Goal: Task Accomplishment & Management: Manage account settings

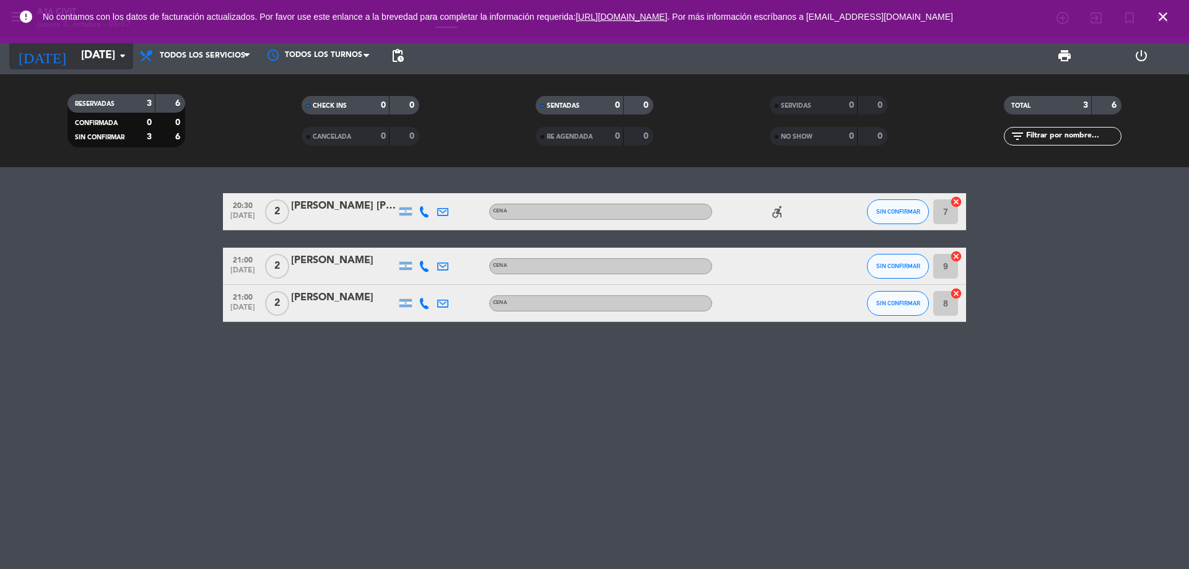
click at [105, 62] on input "[DATE]" at bounding box center [147, 55] width 144 height 25
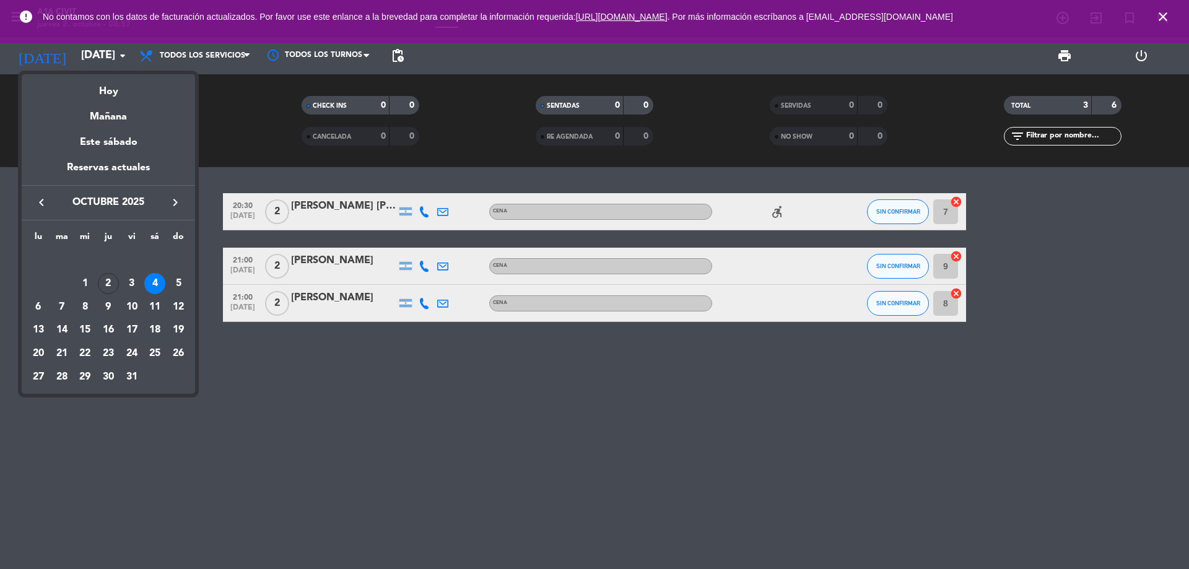
click at [80, 55] on div at bounding box center [594, 284] width 1189 height 569
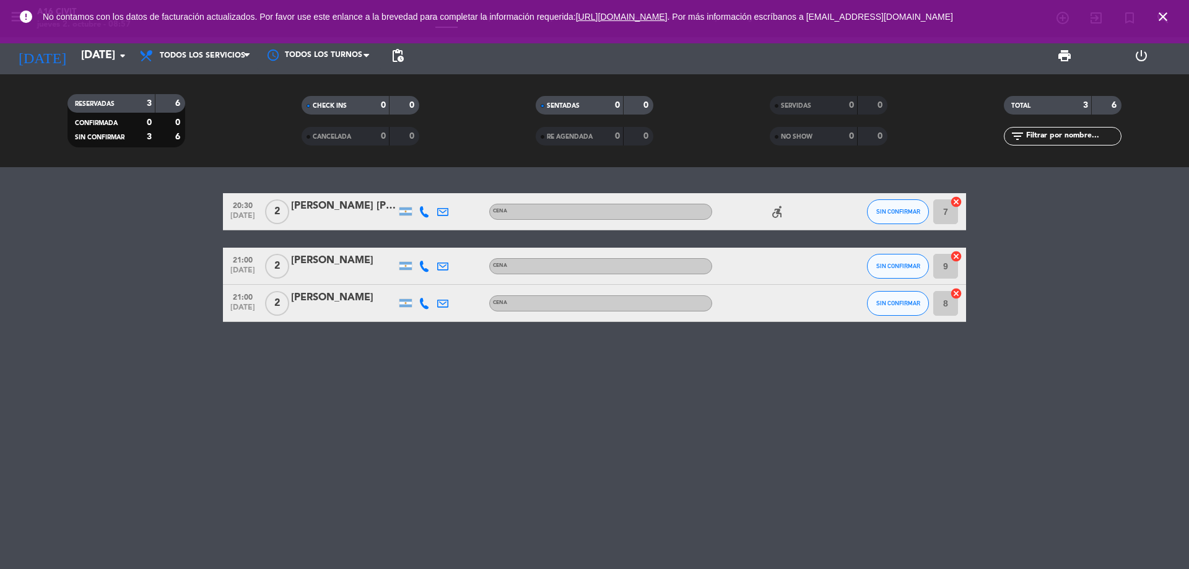
click at [80, 55] on input "[DATE]" at bounding box center [147, 55] width 144 height 25
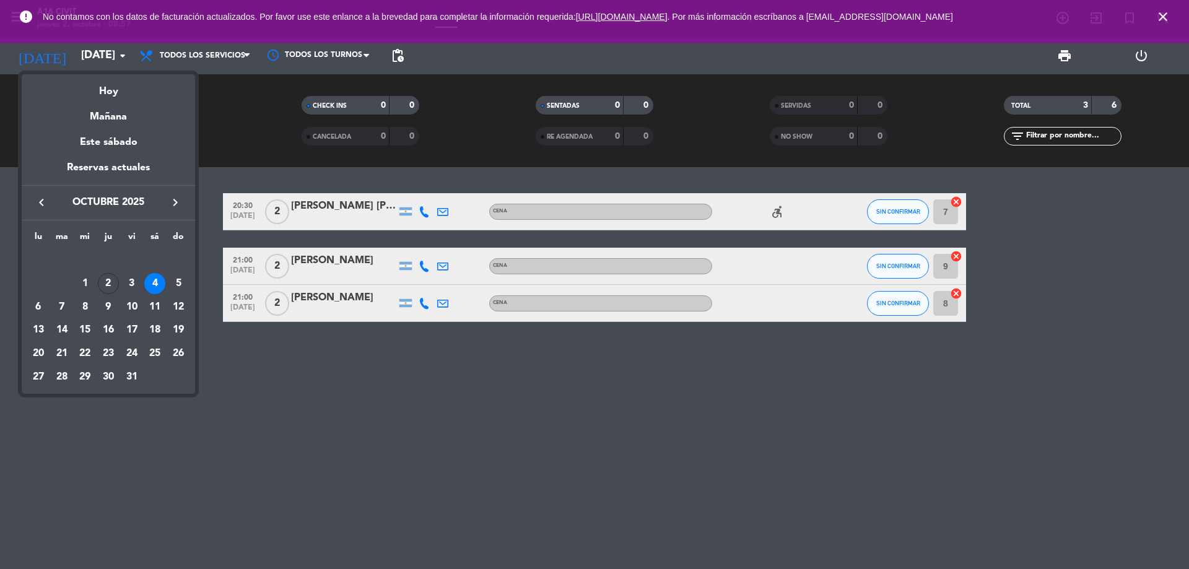
click at [1166, 15] on div at bounding box center [594, 284] width 1189 height 569
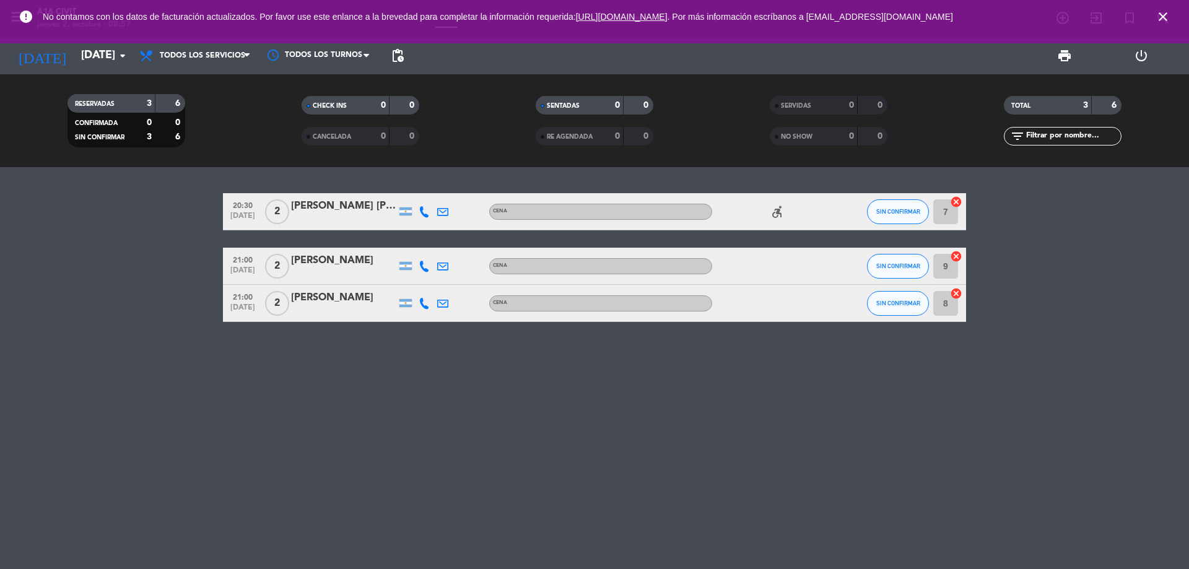
click at [1163, 20] on icon "close" at bounding box center [1163, 16] width 15 height 15
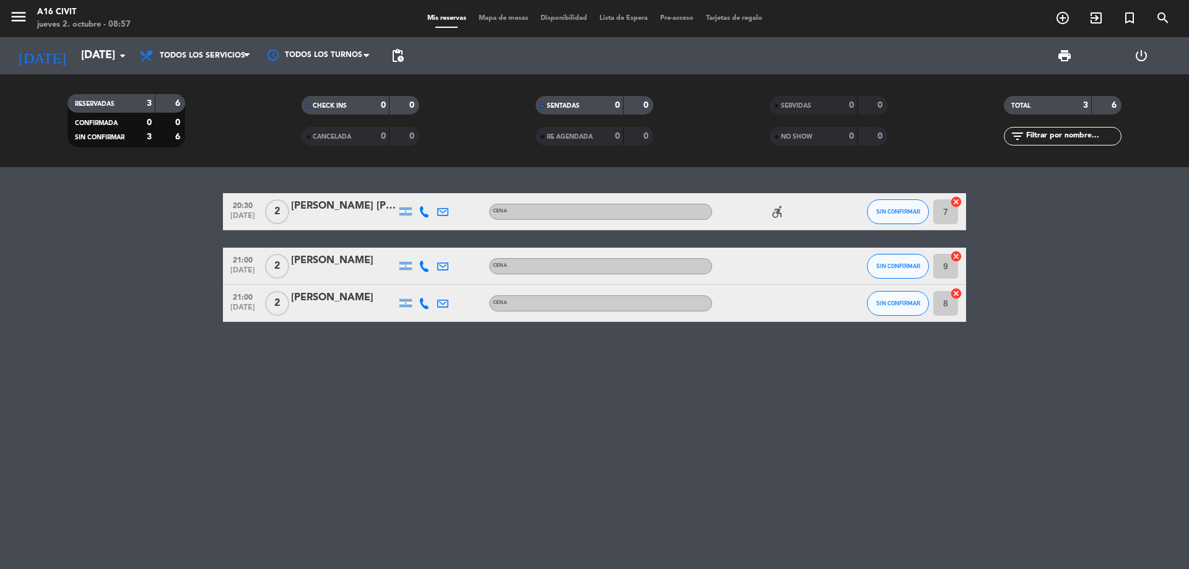
click at [8, 17] on div "menu A16 [PERSON_NAME] [DATE] 2. octubre - 08:57" at bounding box center [148, 18] width 297 height 29
click at [20, 12] on icon "menu" at bounding box center [18, 16] width 19 height 19
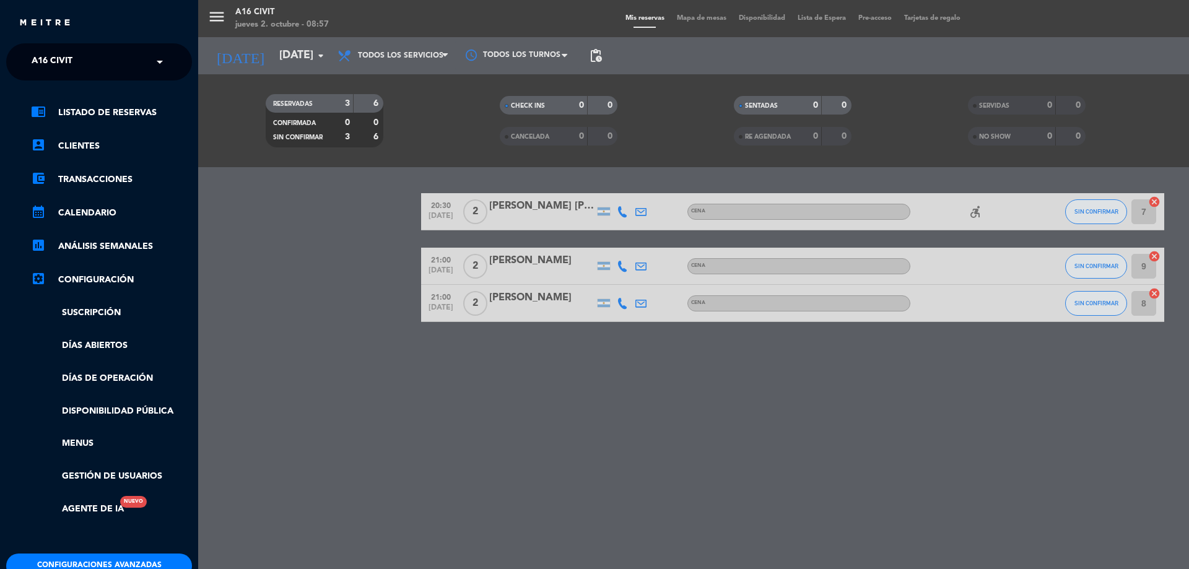
click at [56, 58] on span "A16 Civit" at bounding box center [52, 62] width 41 height 26
click at [86, 88] on div "Bodega - A16" at bounding box center [99, 95] width 185 height 19
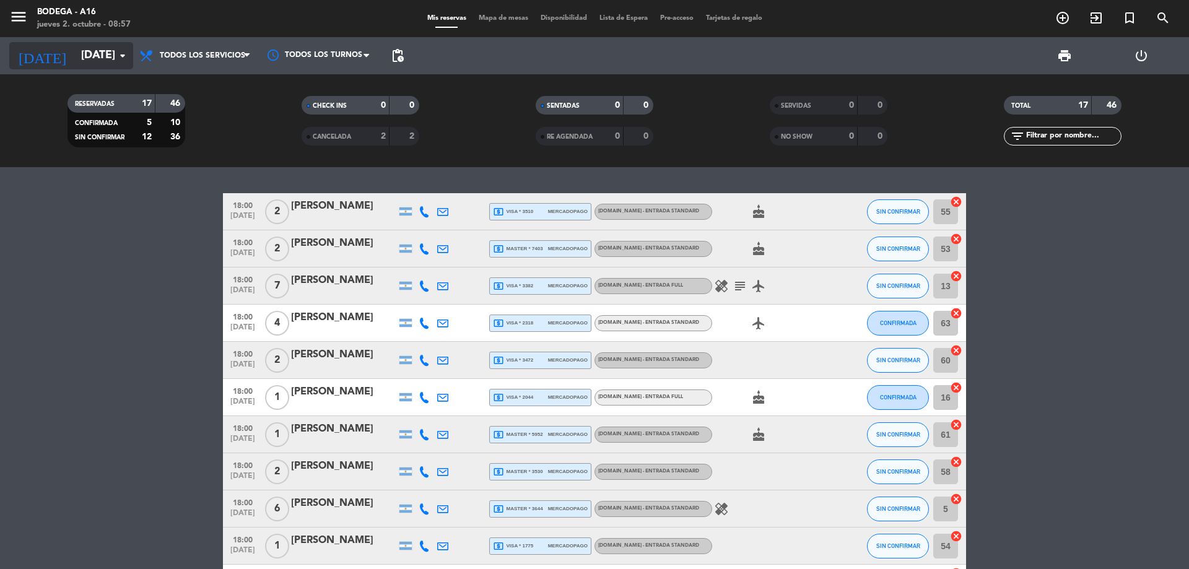
click at [105, 47] on input "[DATE]" at bounding box center [147, 55] width 144 height 25
click at [112, 51] on input "[DATE]" at bounding box center [147, 55] width 144 height 25
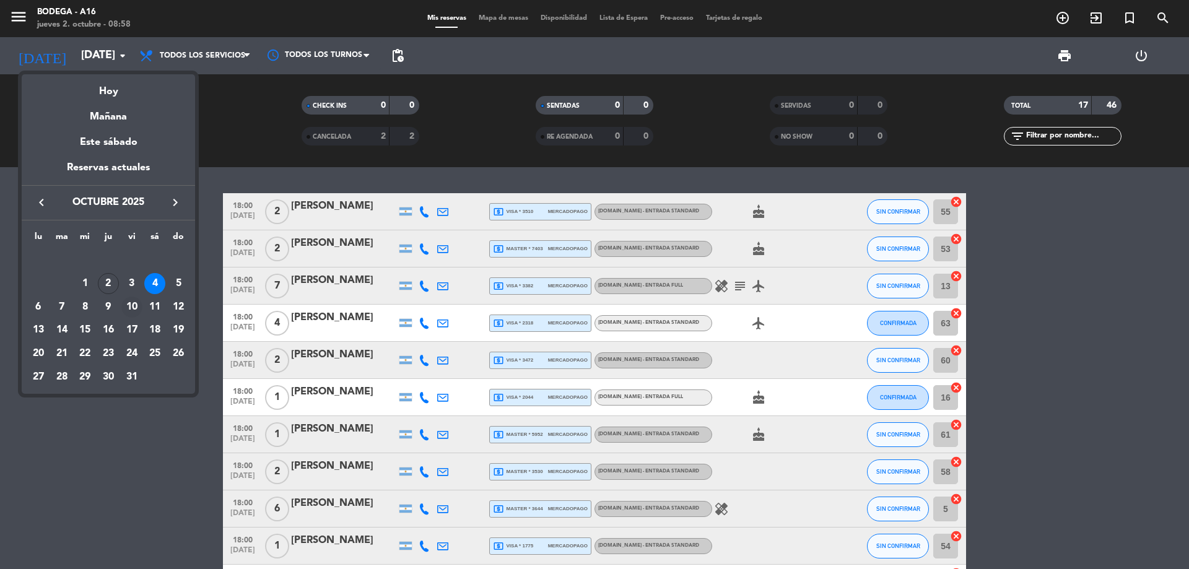
click at [142, 303] on div "10" at bounding box center [131, 307] width 21 height 21
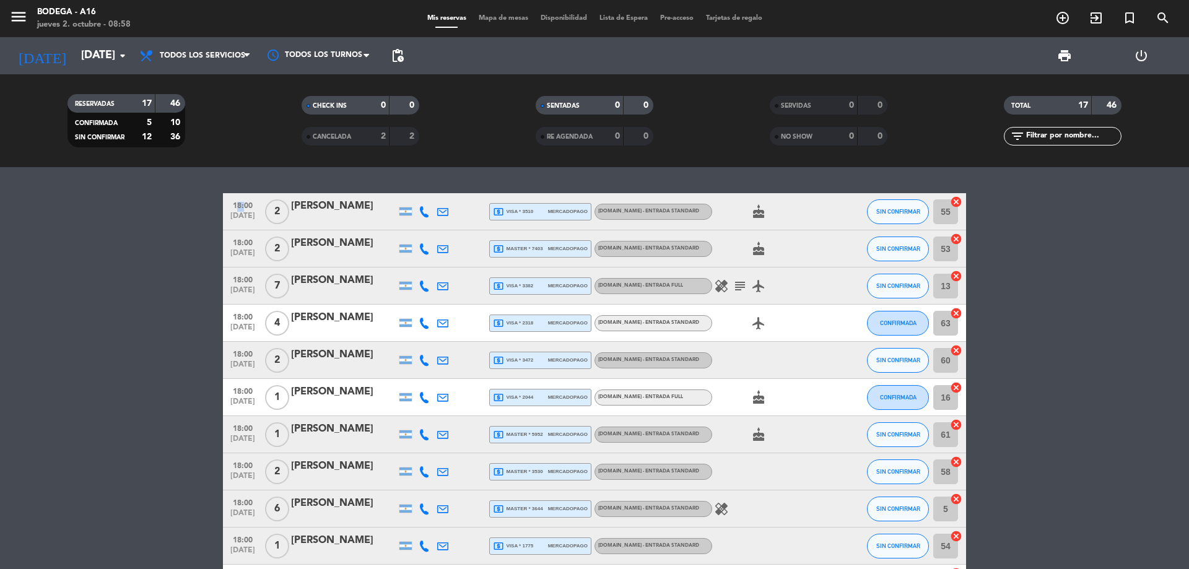
click at [142, 303] on bookings-row "18:00 [DATE] 2 [PERSON_NAME] local_atm visa * 3510 mercadopago [DOMAIN_NAME] - …" at bounding box center [594, 509] width 1189 height 632
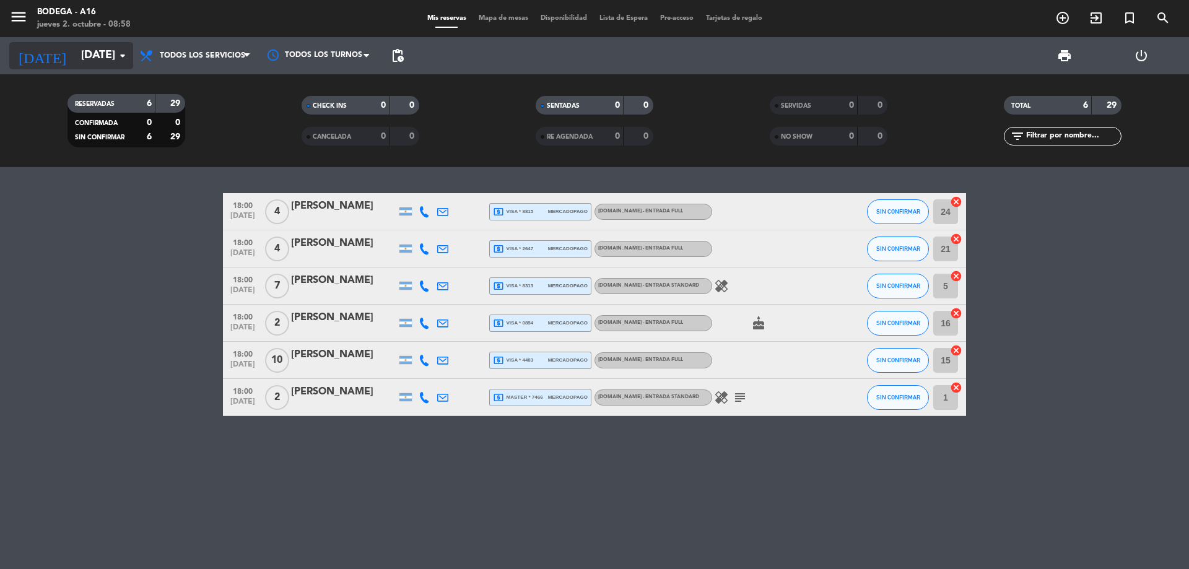
click at [98, 58] on input "[DATE]" at bounding box center [147, 55] width 144 height 25
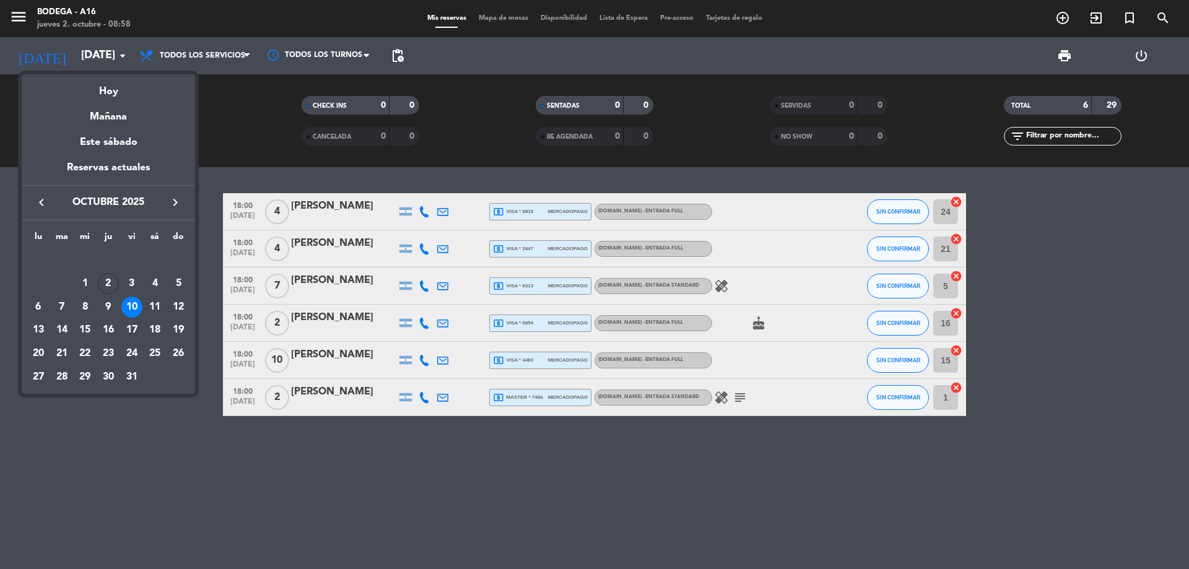
click at [159, 280] on div "4" at bounding box center [154, 283] width 21 height 21
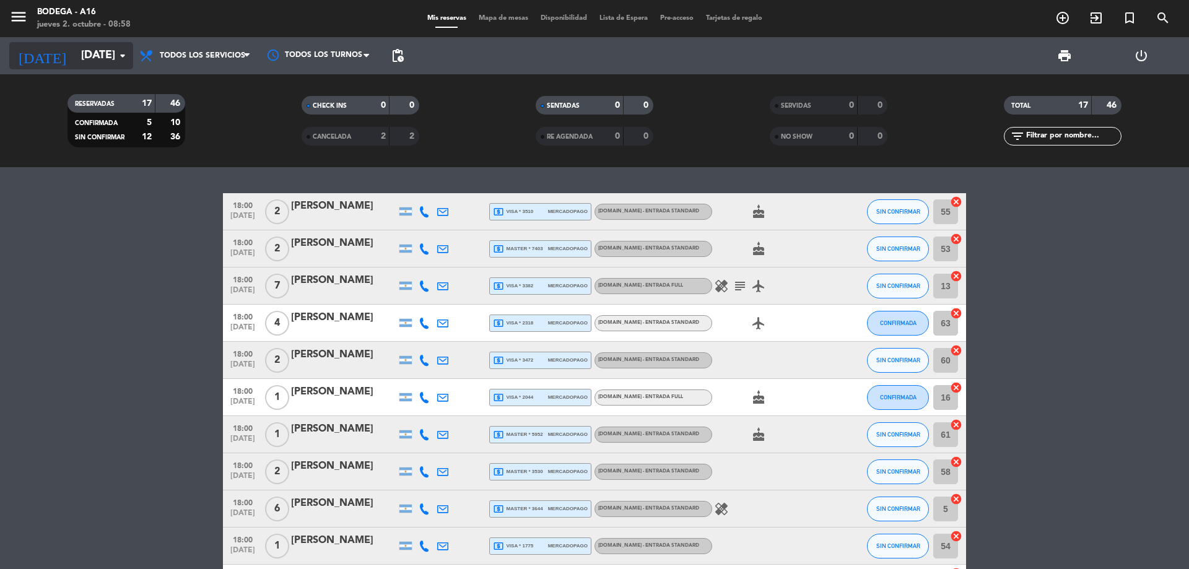
click at [96, 53] on input "[DATE]" at bounding box center [147, 55] width 144 height 25
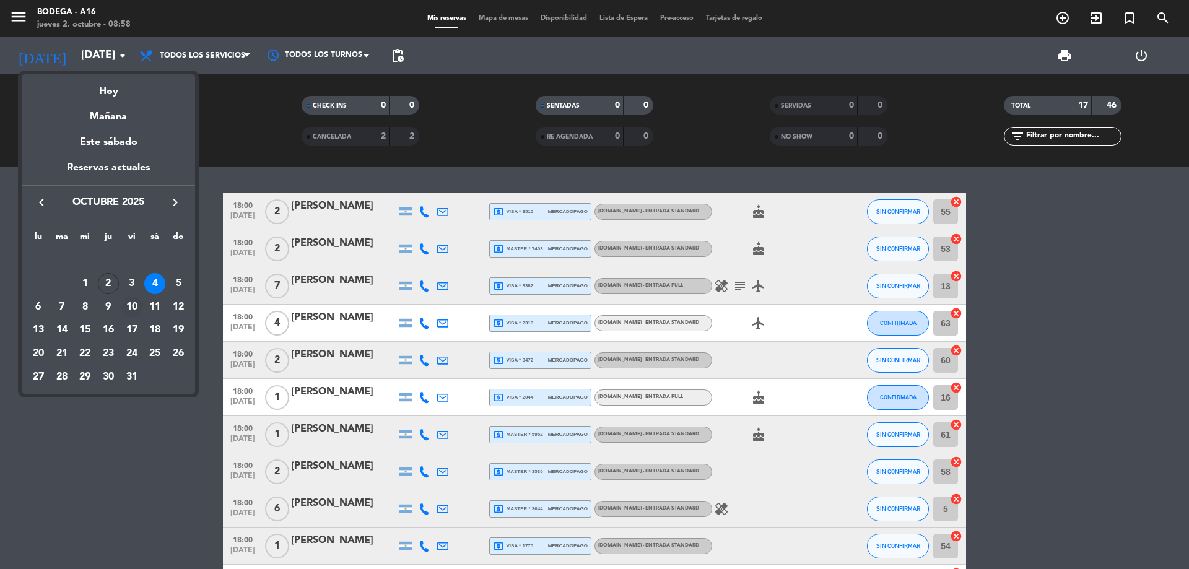
click at [132, 312] on div "10" at bounding box center [131, 307] width 21 height 21
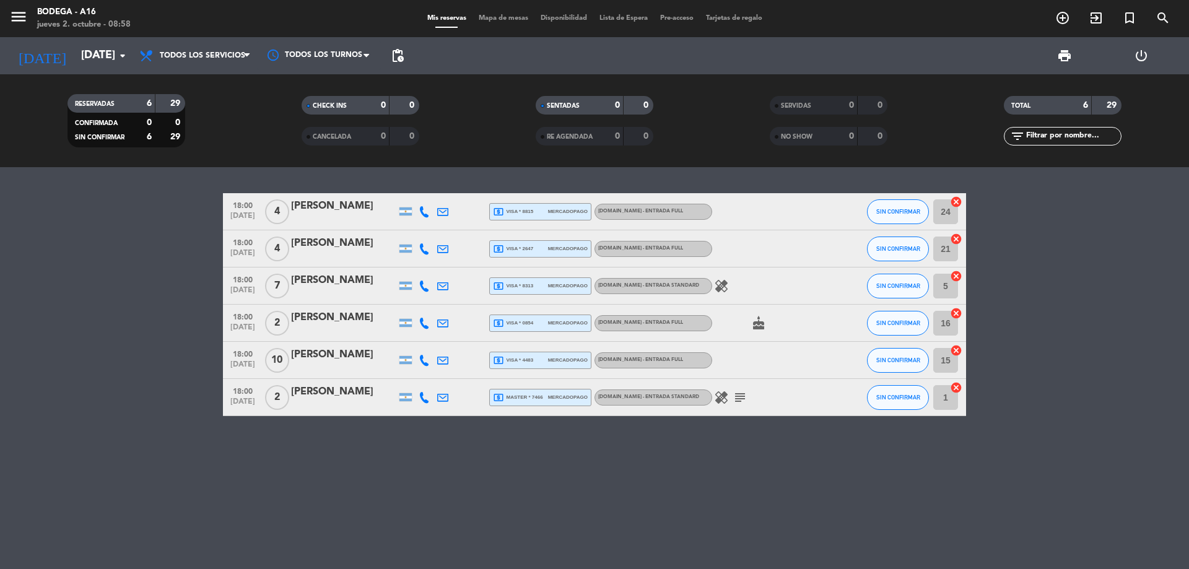
click at [91, 72] on div "[DATE] [DATE] arrow_drop_down" at bounding box center [71, 55] width 124 height 37
click at [95, 48] on input "[DATE]" at bounding box center [147, 55] width 144 height 25
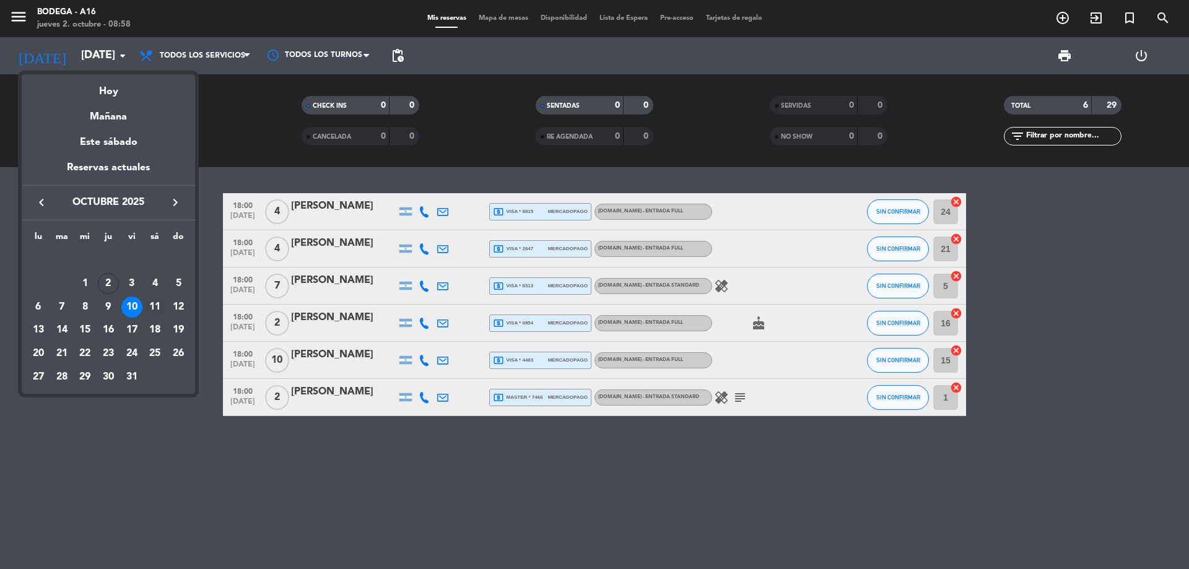
click at [159, 307] on div "11" at bounding box center [154, 307] width 21 height 21
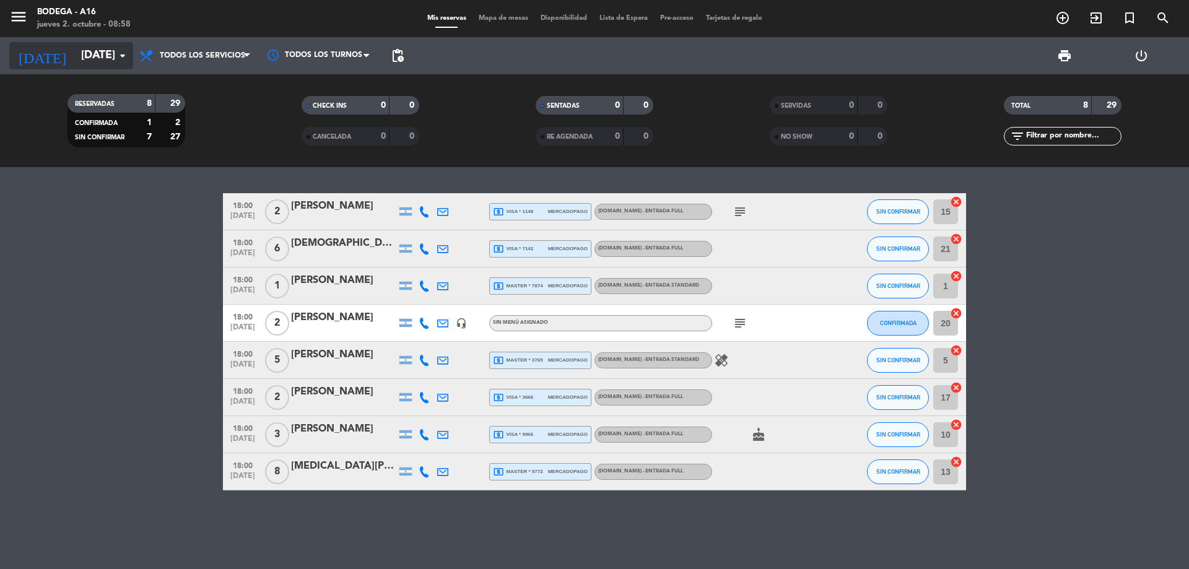
click at [92, 61] on input "[DATE]" at bounding box center [147, 55] width 144 height 25
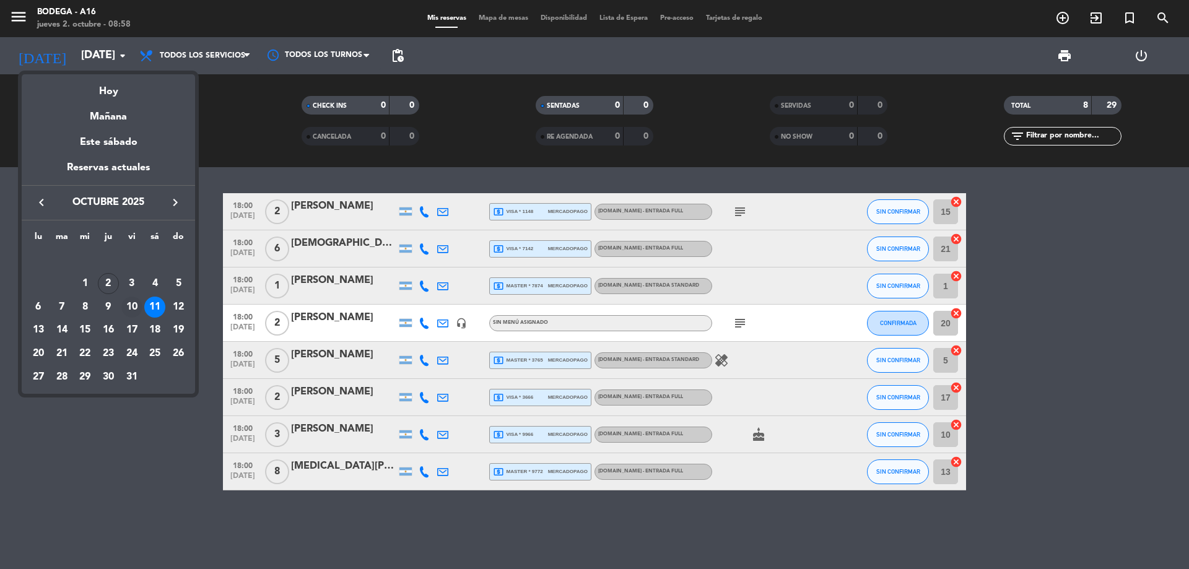
click at [126, 304] on div "10" at bounding box center [131, 307] width 21 height 21
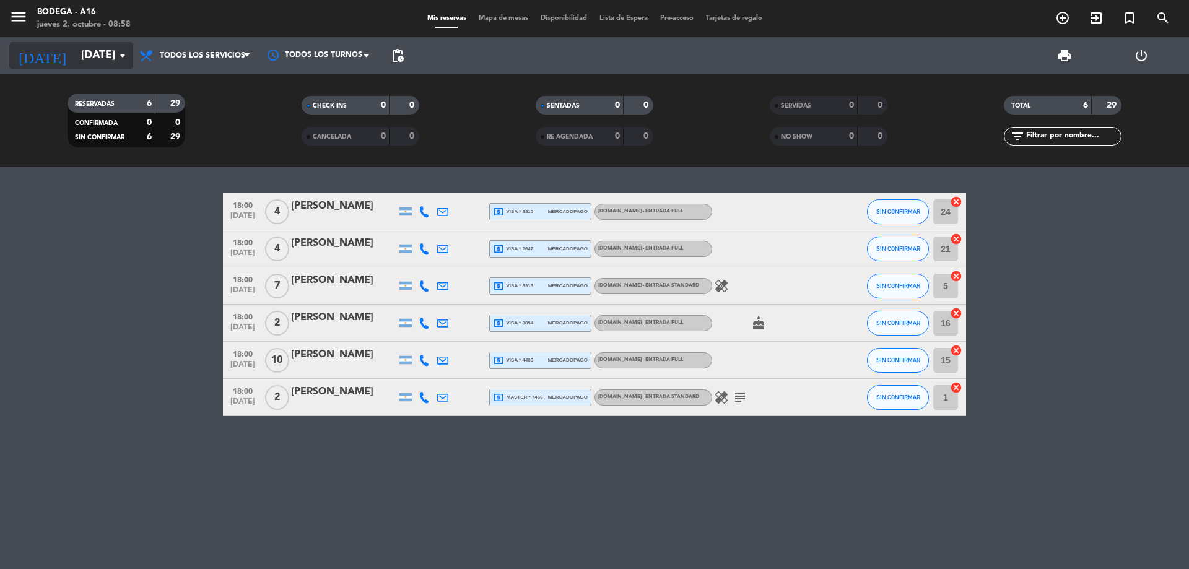
click at [97, 53] on input "[DATE]" at bounding box center [147, 55] width 144 height 25
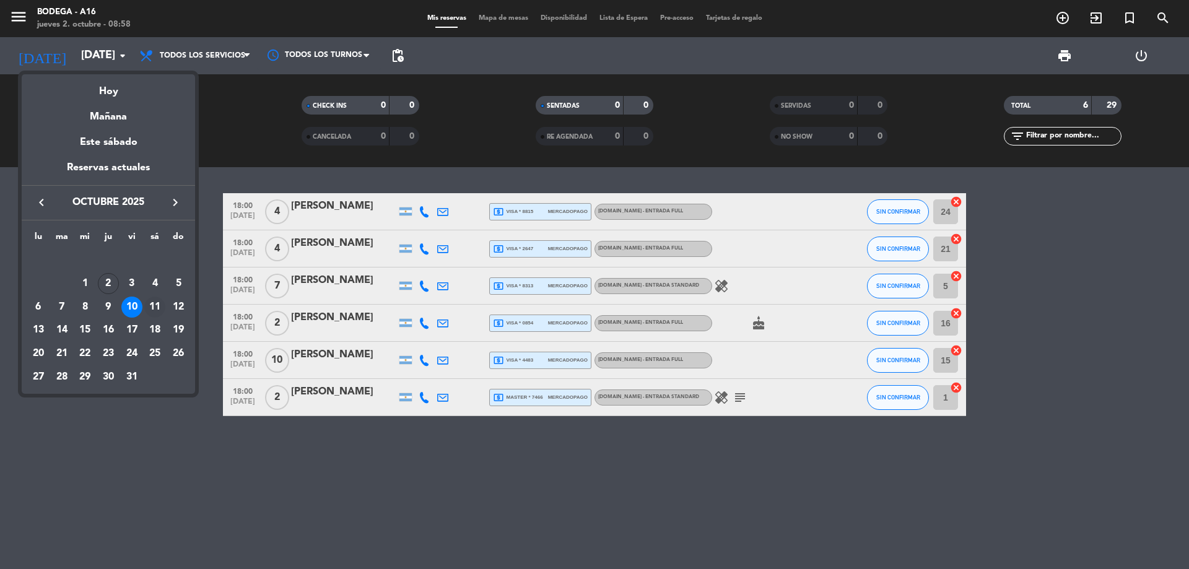
click at [155, 304] on div "11" at bounding box center [154, 307] width 21 height 21
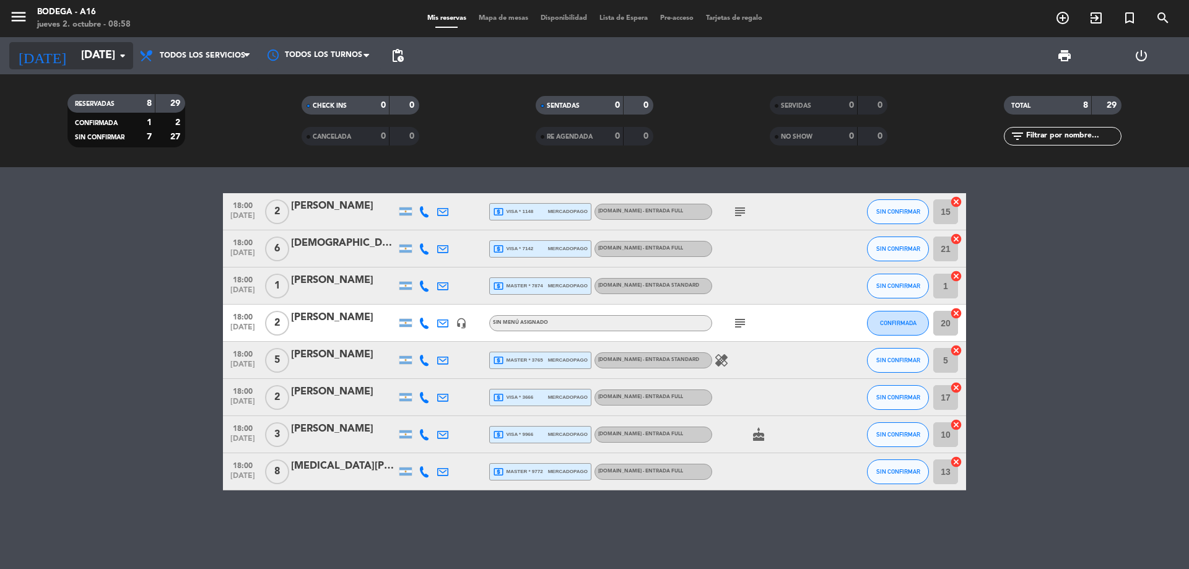
click at [90, 60] on input "[DATE]" at bounding box center [147, 55] width 144 height 25
click at [99, 61] on input "[DATE]" at bounding box center [147, 55] width 144 height 25
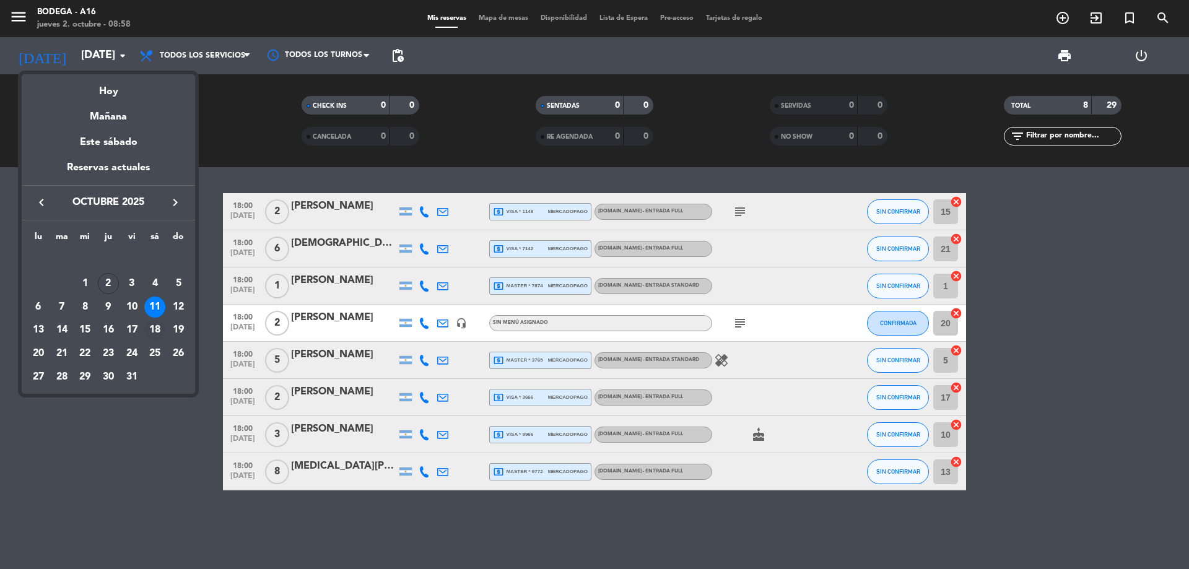
click at [158, 335] on div "18" at bounding box center [154, 330] width 21 height 21
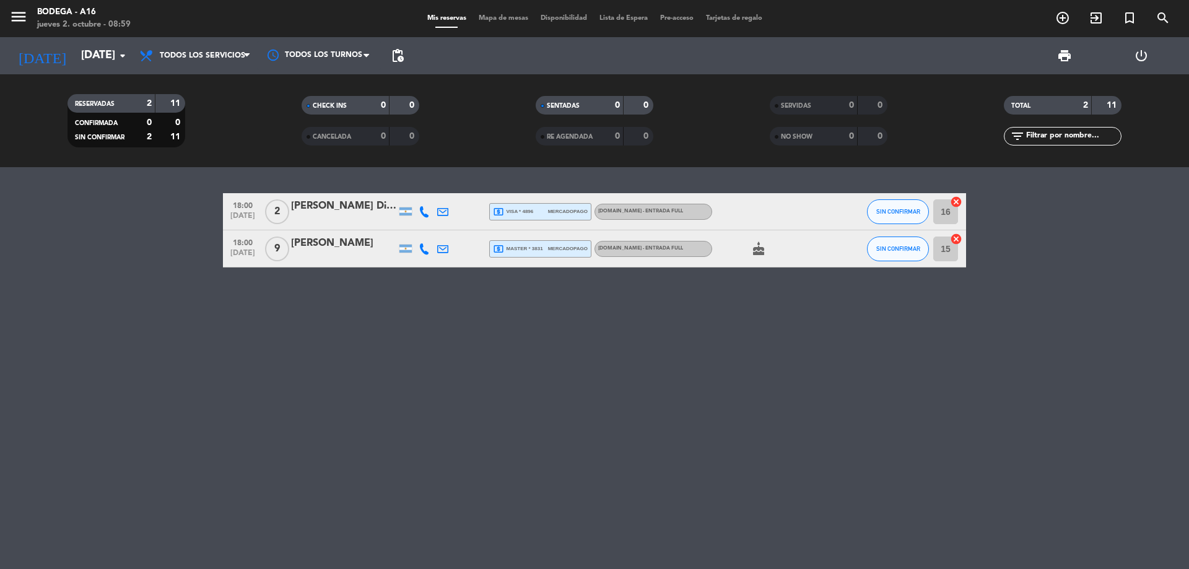
click at [114, 78] on div "RESERVADAS 2 11 CONFIRMADA 0 0 SIN CONFIRMAR 2 11 CHECK INS 0 0 CANCELADA 0 0 S…" at bounding box center [594, 120] width 1189 height 93
click at [111, 63] on input "[DATE]" at bounding box center [147, 55] width 144 height 25
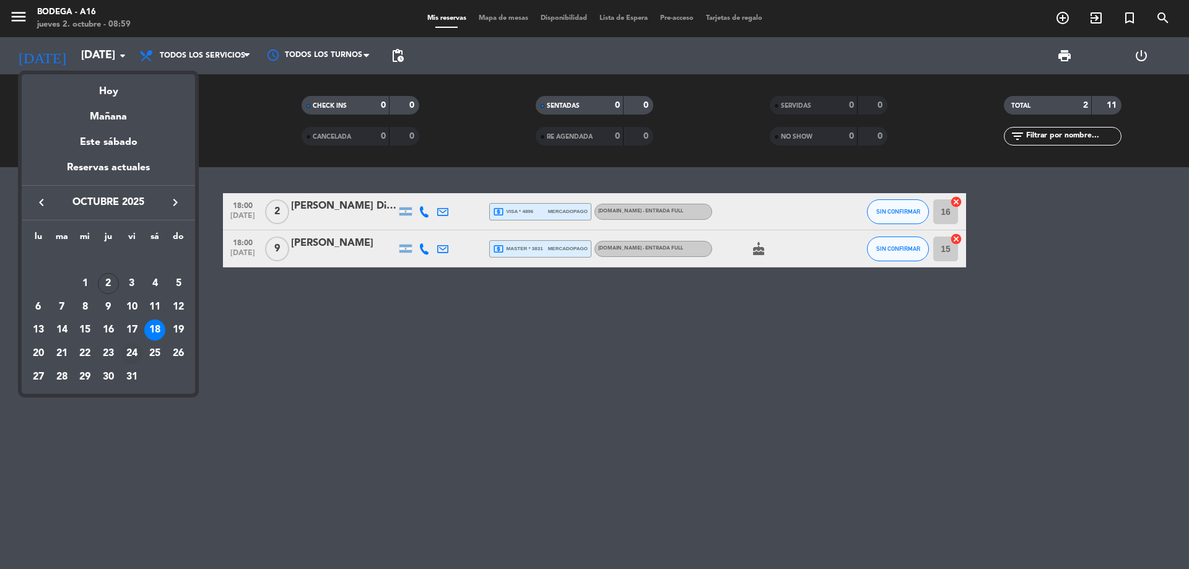
click at [132, 354] on div "24" at bounding box center [131, 353] width 21 height 21
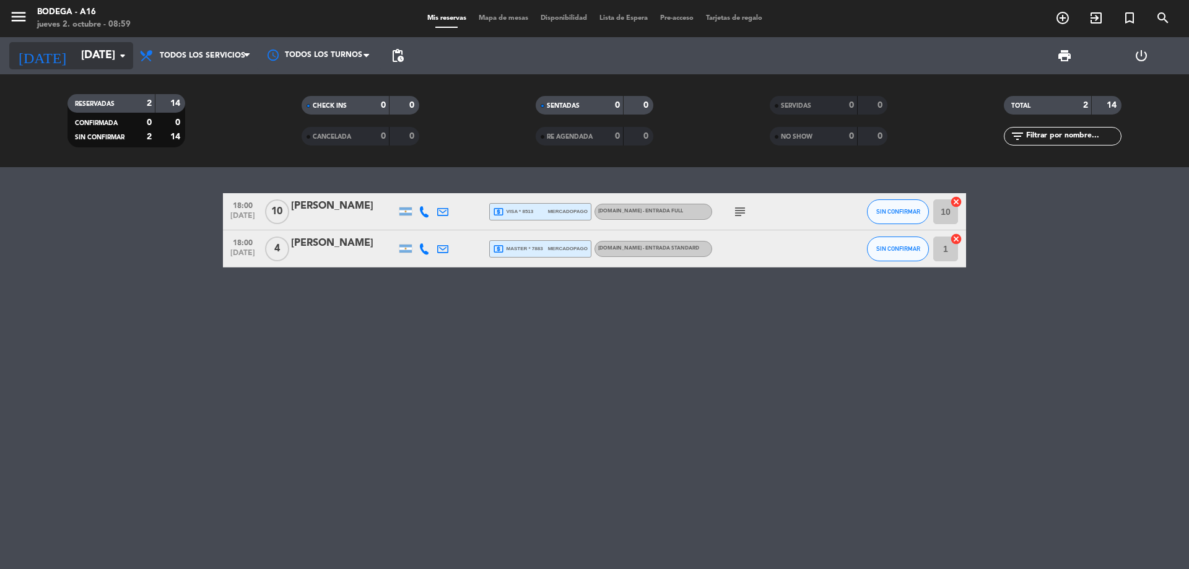
click at [95, 65] on input "[DATE]" at bounding box center [147, 55] width 144 height 25
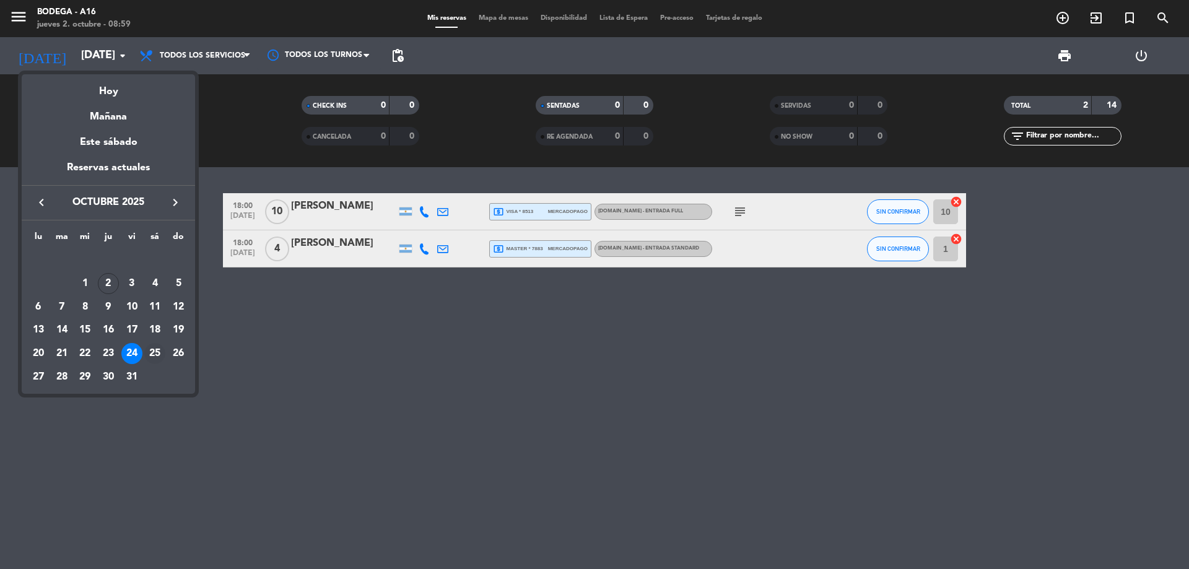
click at [148, 351] on div "25" at bounding box center [154, 353] width 21 height 21
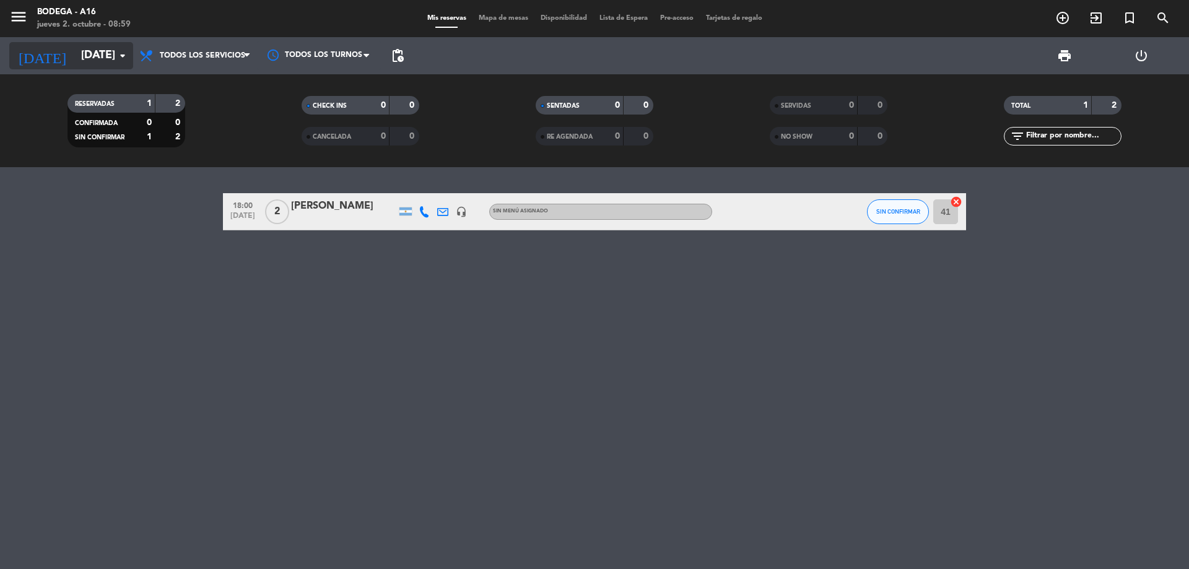
click at [98, 63] on input "[DATE]" at bounding box center [147, 55] width 144 height 25
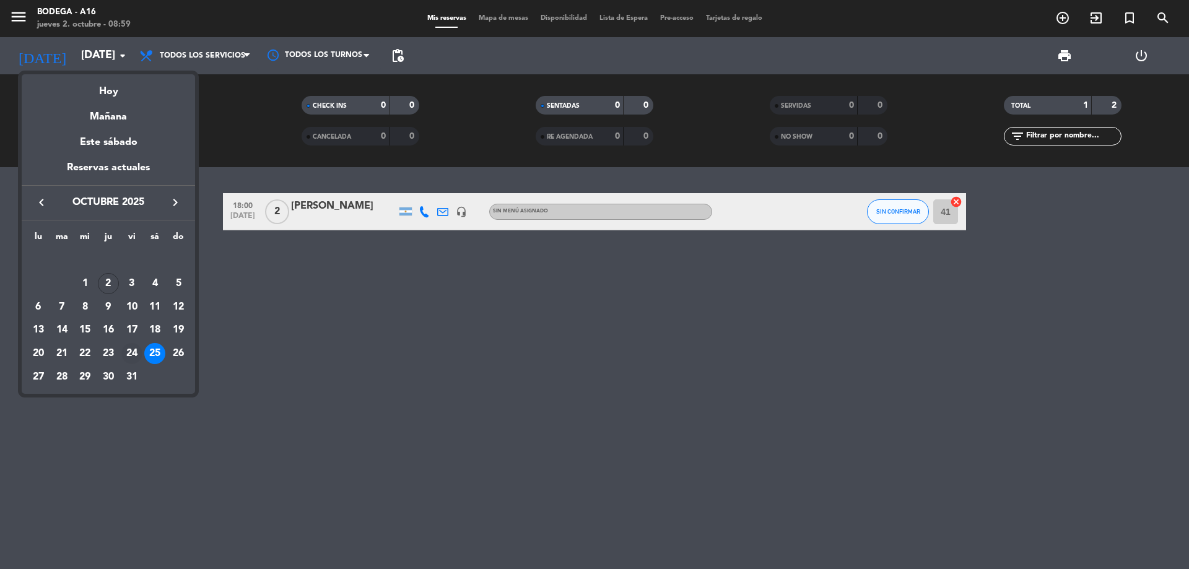
click at [128, 359] on div "24" at bounding box center [131, 353] width 21 height 21
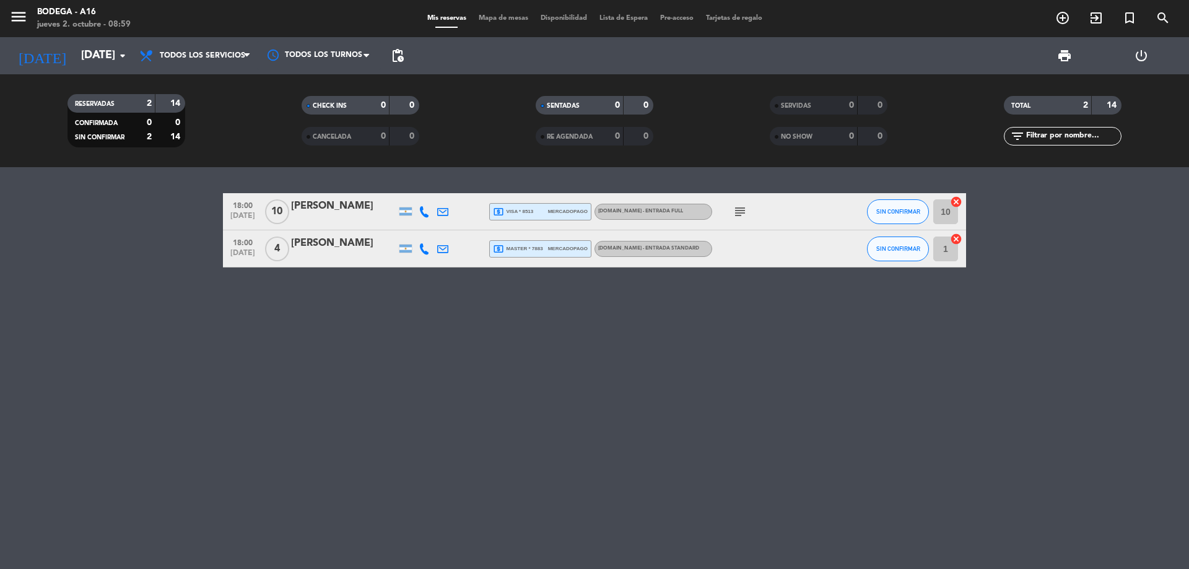
click at [744, 206] on icon "subject" at bounding box center [740, 211] width 15 height 15
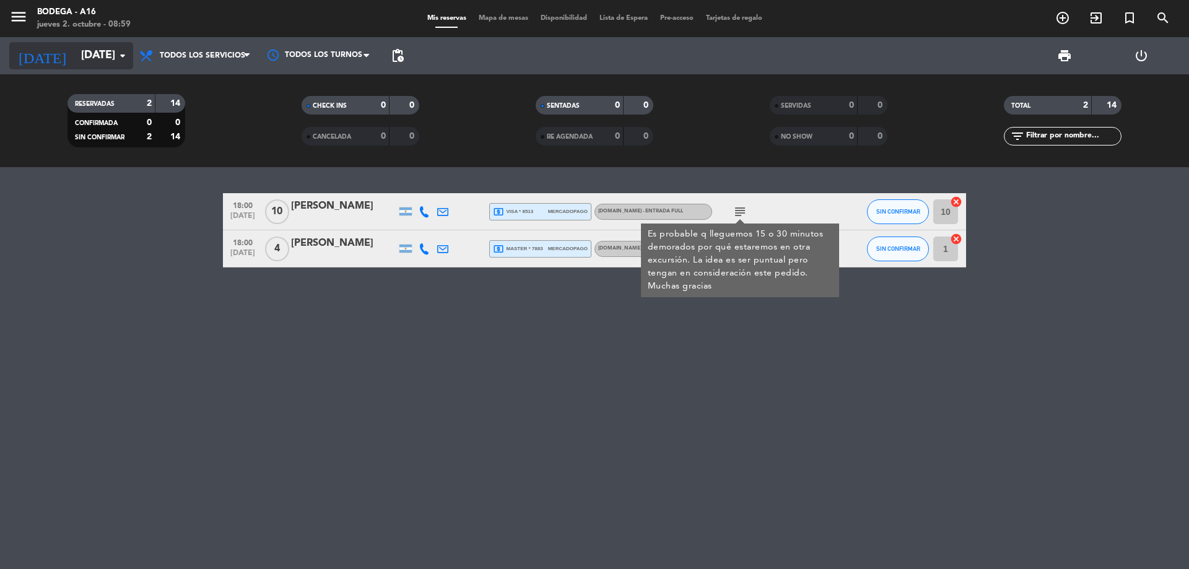
click at [104, 47] on input "[DATE]" at bounding box center [147, 55] width 144 height 25
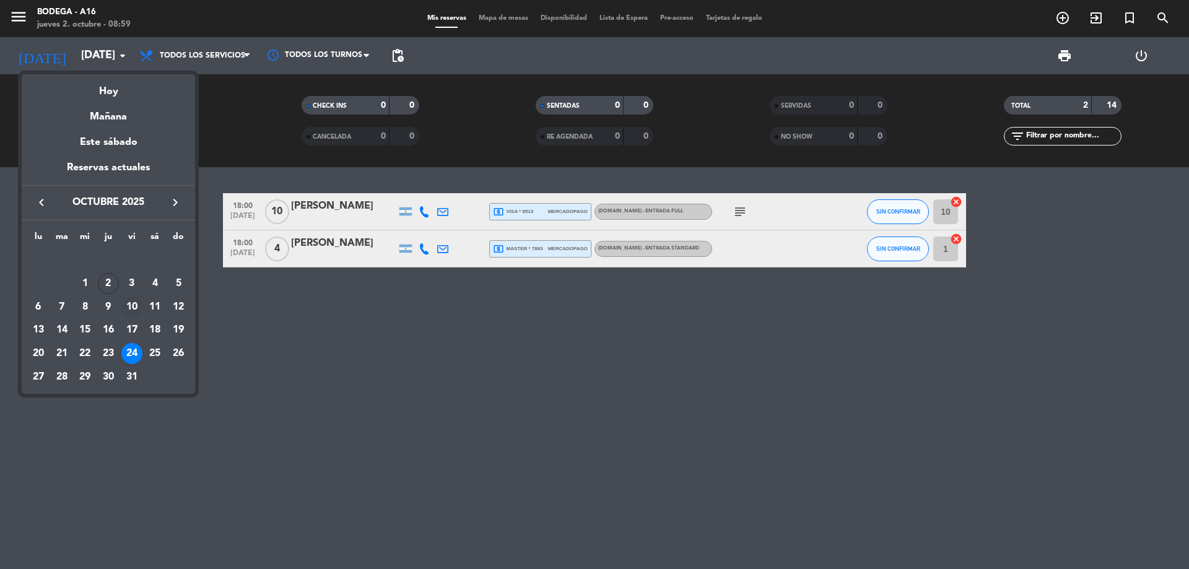
click at [133, 308] on div "10" at bounding box center [131, 307] width 21 height 21
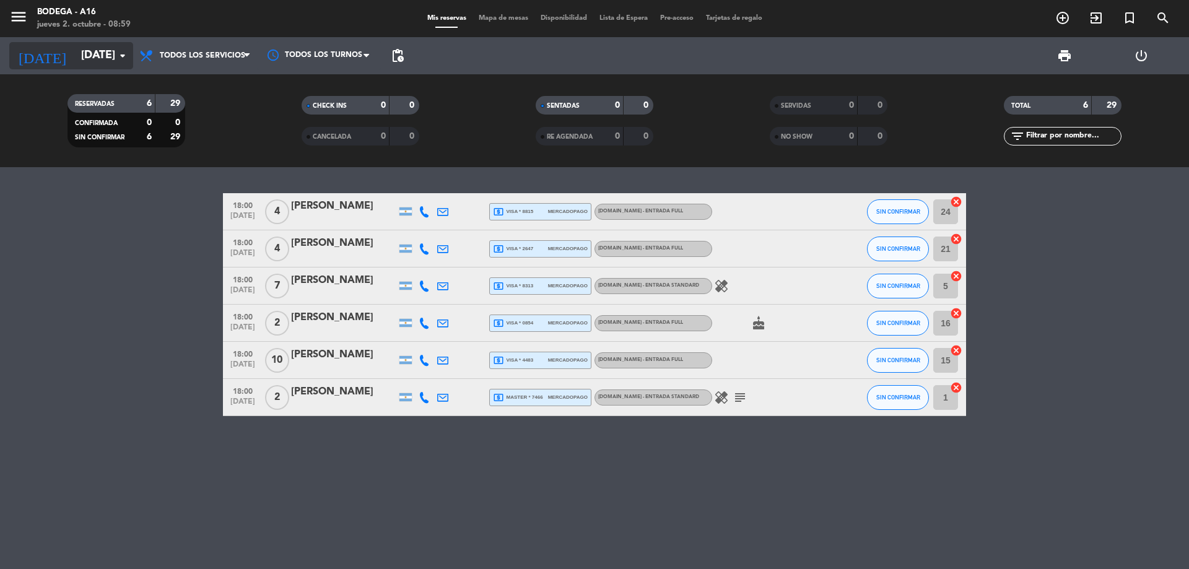
click at [116, 64] on input "[DATE]" at bounding box center [147, 55] width 144 height 25
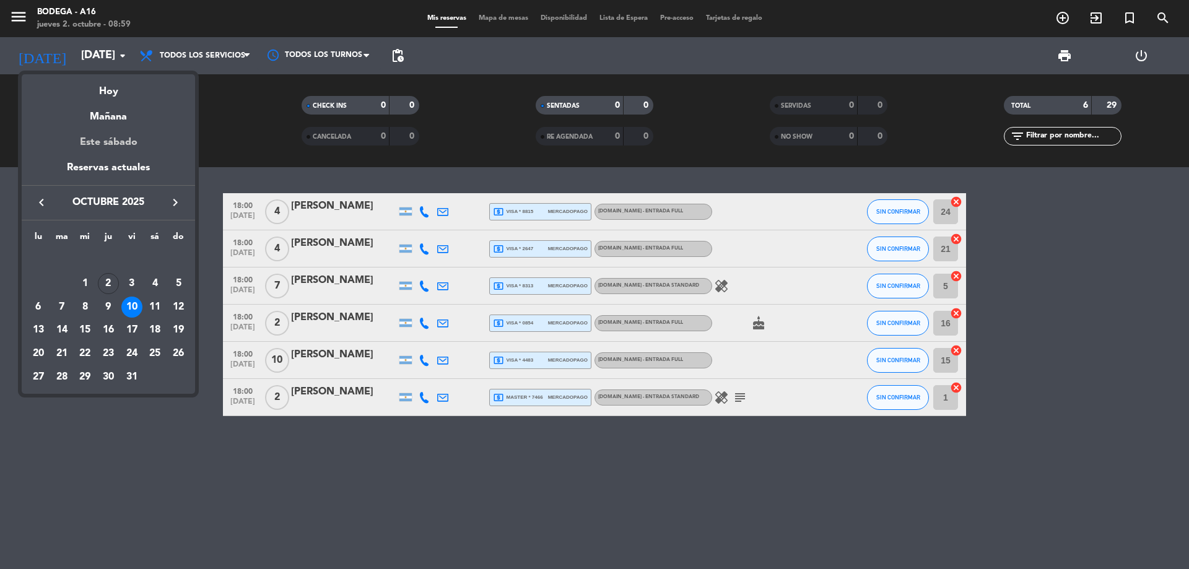
click at [128, 137] on div "Este sábado" at bounding box center [108, 142] width 173 height 35
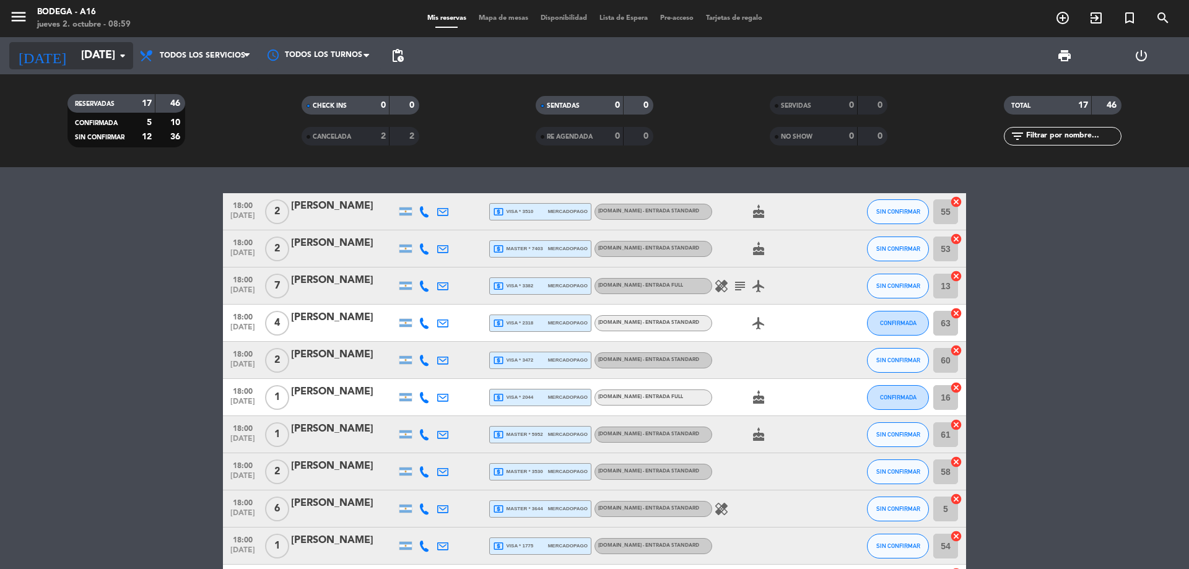
click at [97, 63] on input "[DATE]" at bounding box center [147, 55] width 144 height 25
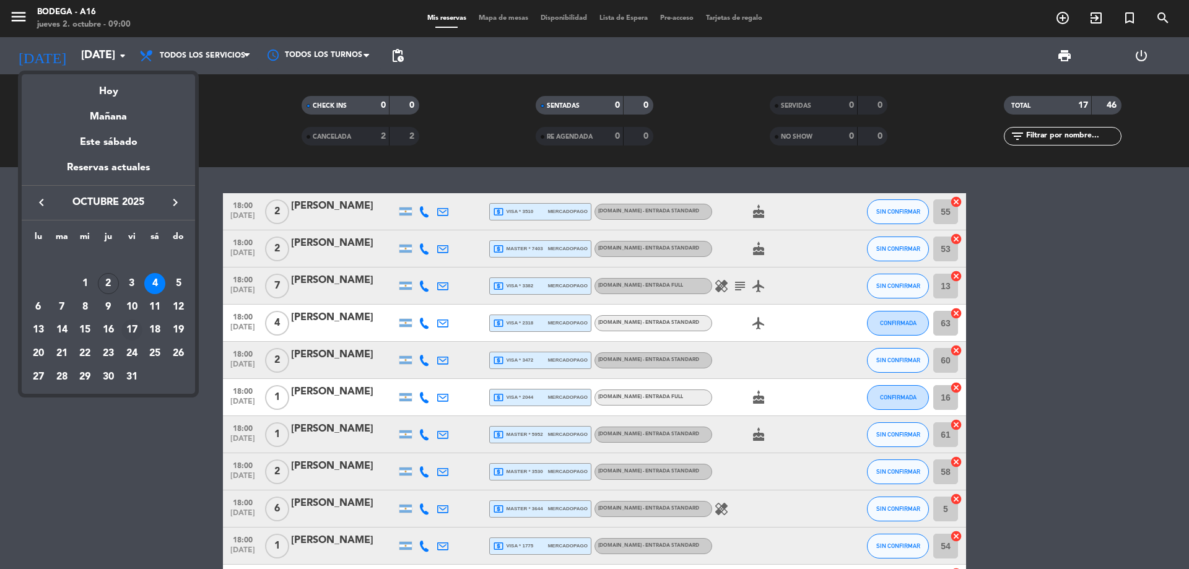
click at [136, 331] on div "17" at bounding box center [131, 330] width 21 height 21
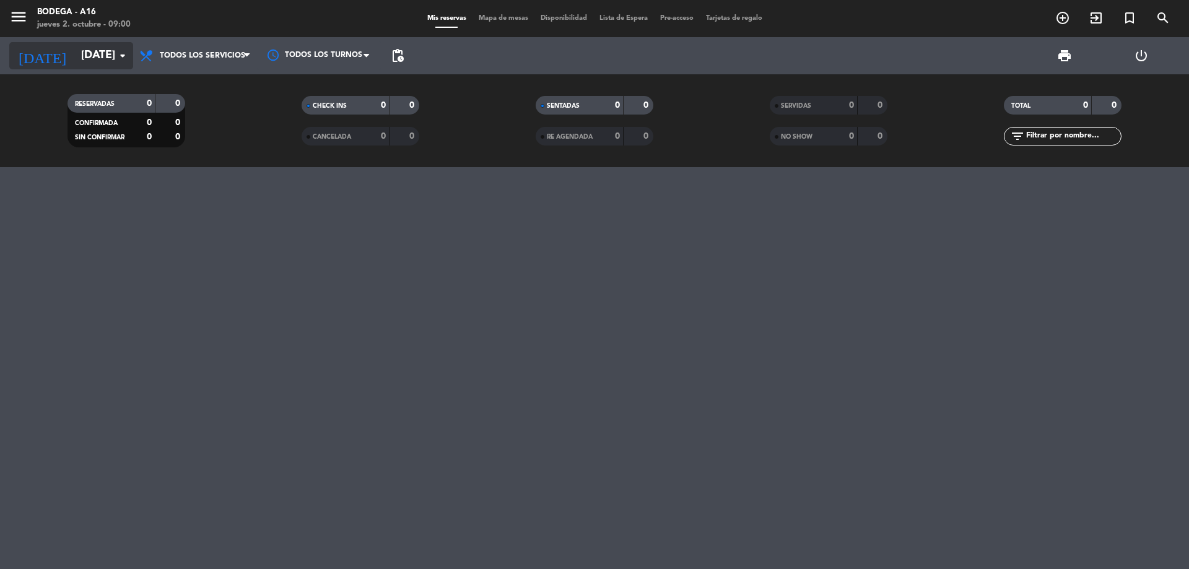
click at [85, 53] on input "[DATE]" at bounding box center [147, 55] width 144 height 25
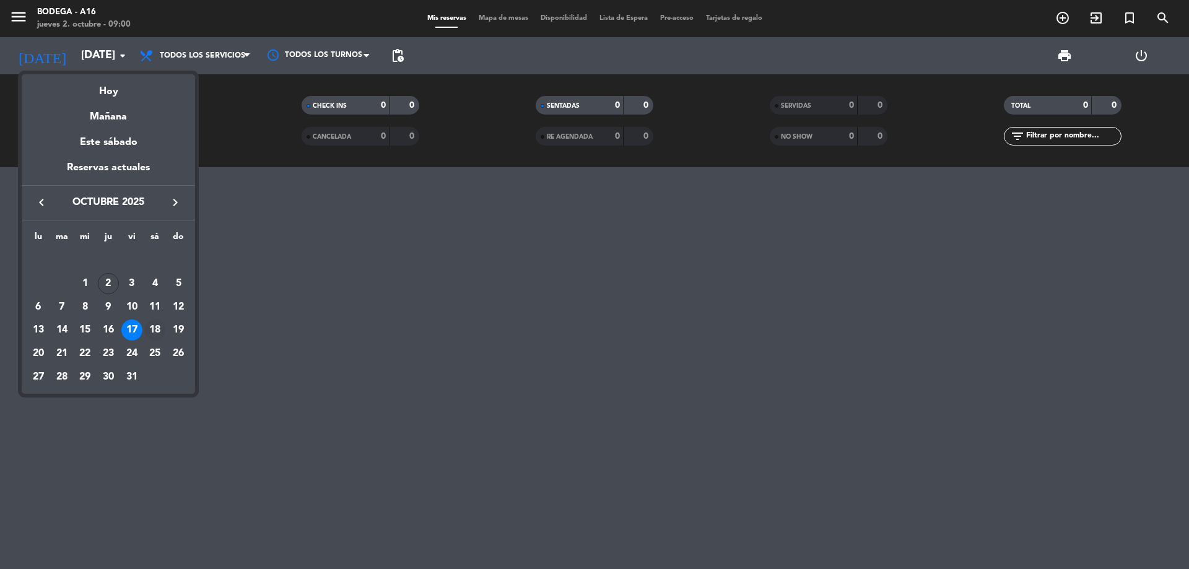
click at [150, 331] on div "18" at bounding box center [154, 330] width 21 height 21
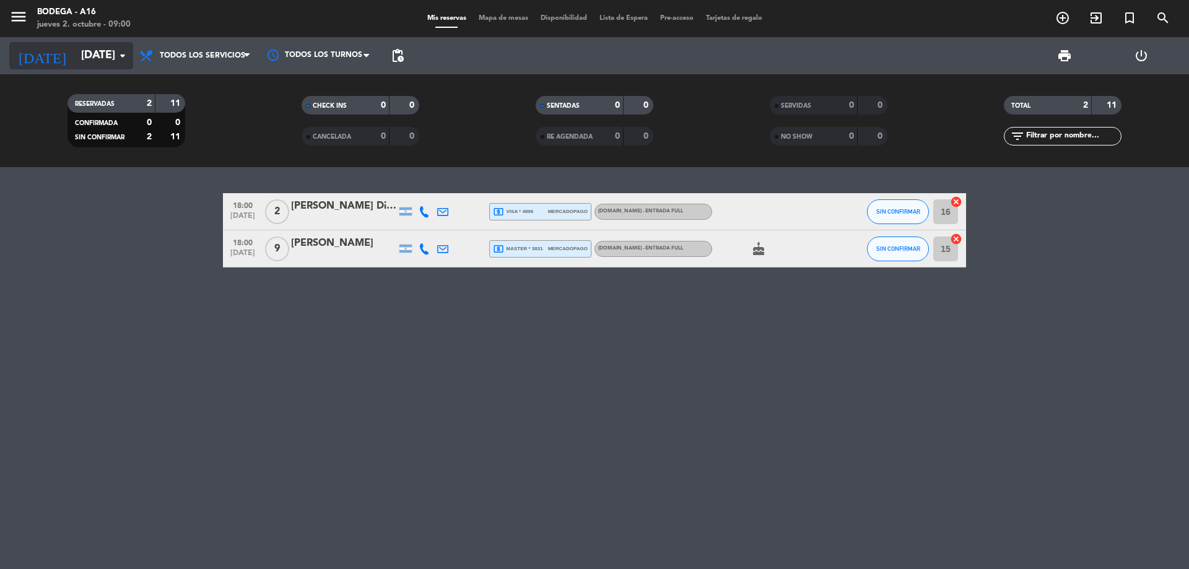
click at [87, 63] on input "[DATE]" at bounding box center [147, 55] width 144 height 25
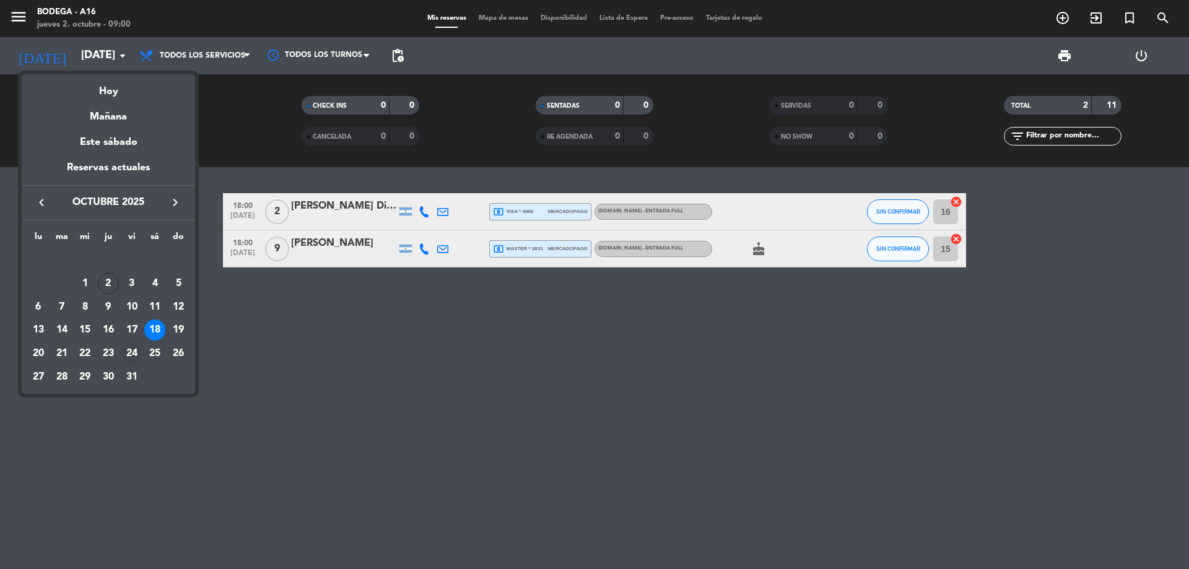
click at [129, 349] on div "24" at bounding box center [131, 353] width 21 height 21
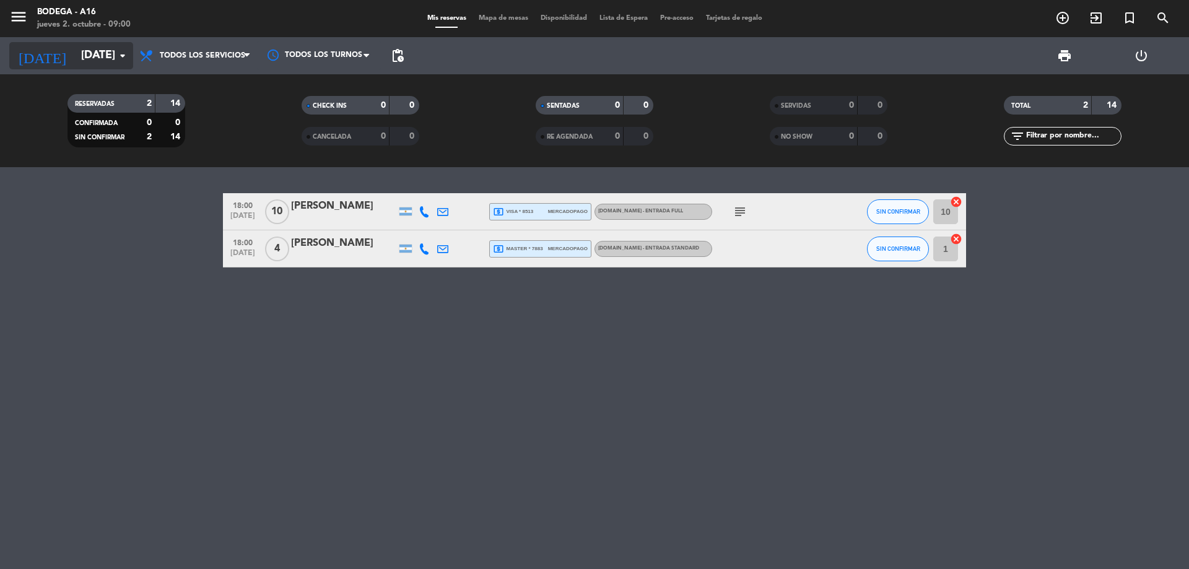
click at [102, 63] on input "[DATE]" at bounding box center [147, 55] width 144 height 25
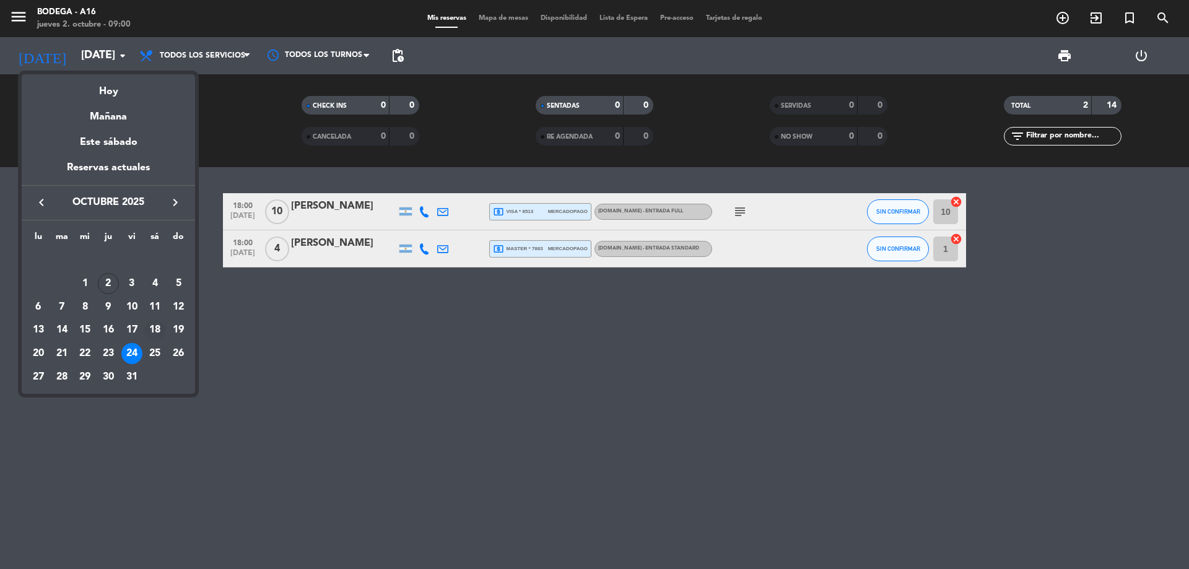
click at [155, 326] on div "18" at bounding box center [154, 330] width 21 height 21
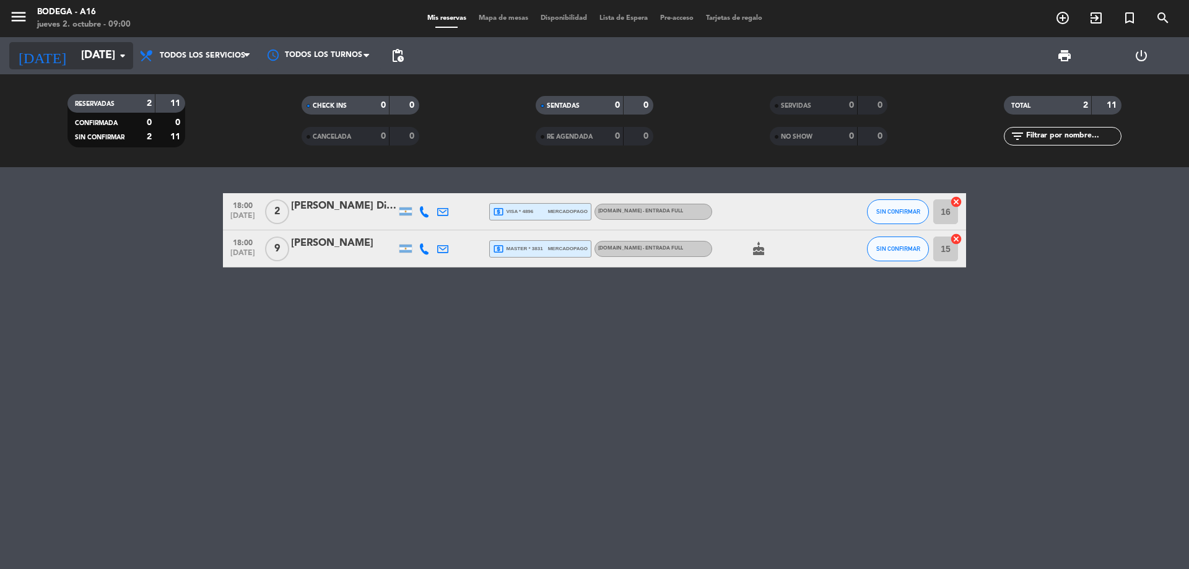
click at [100, 43] on div "[DATE] [DATE] arrow_drop_down" at bounding box center [71, 55] width 124 height 27
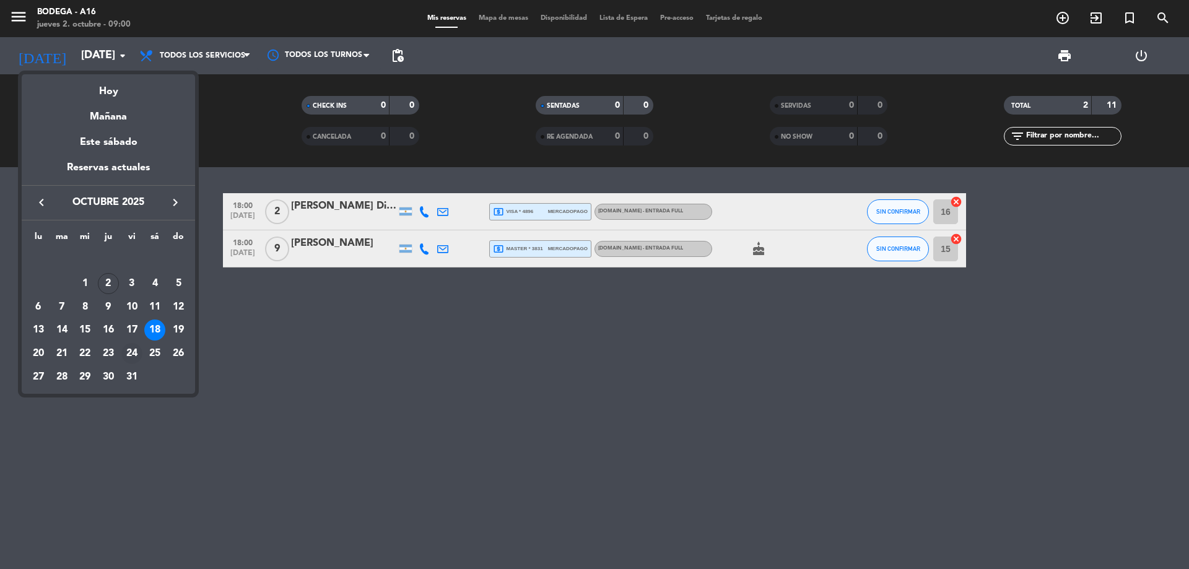
click at [136, 351] on div "24" at bounding box center [131, 353] width 21 height 21
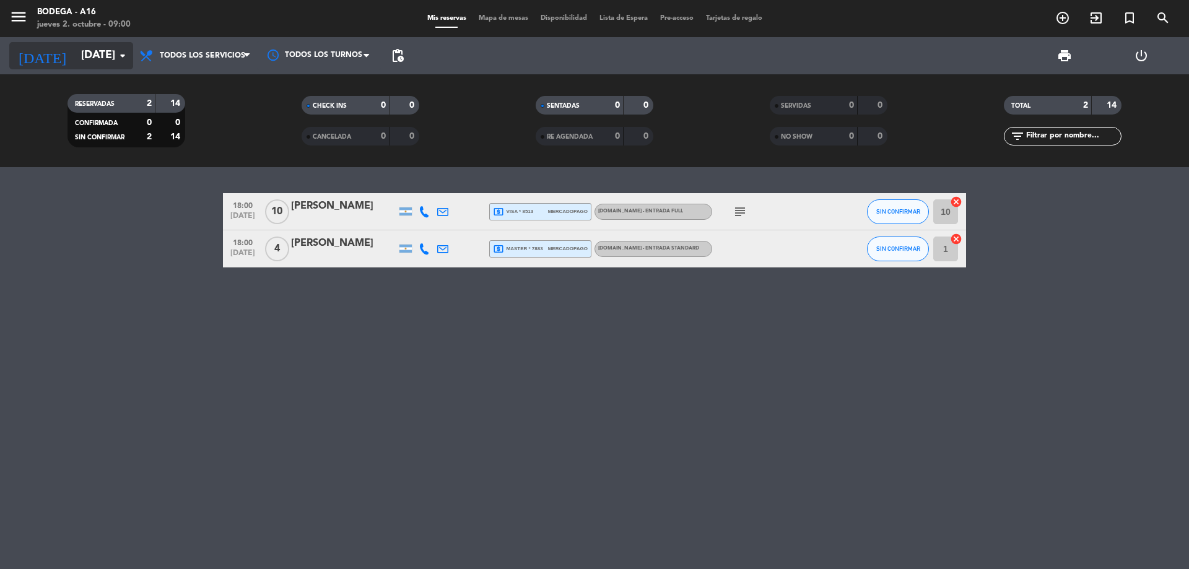
click at [66, 42] on div "[DATE] [DATE] arrow_drop_down" at bounding box center [71, 55] width 124 height 27
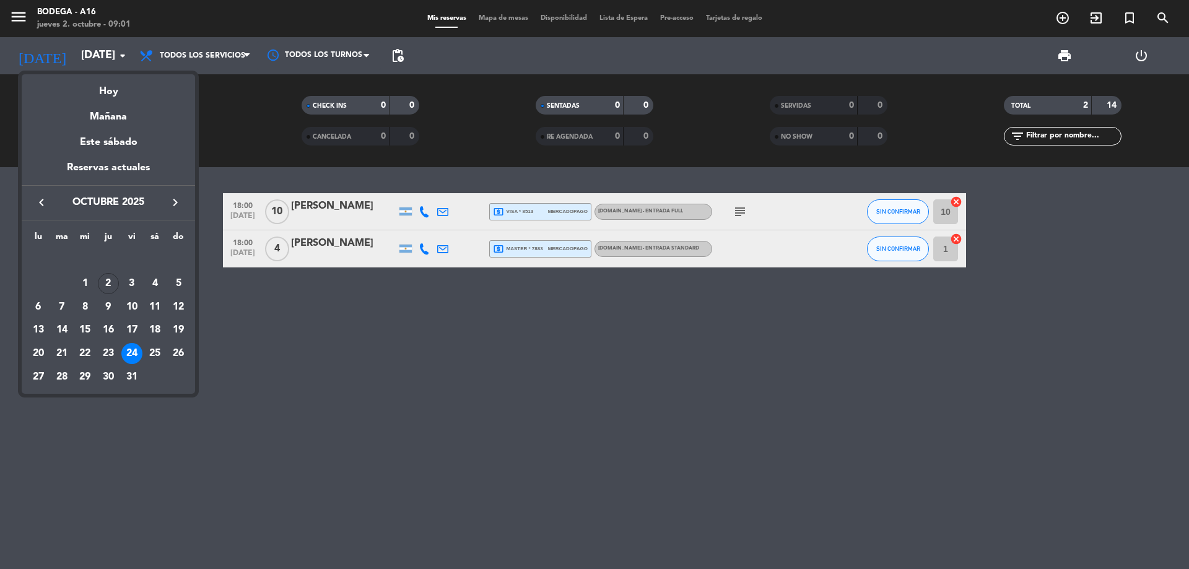
click at [175, 201] on icon "keyboard_arrow_right" at bounding box center [175, 202] width 15 height 15
click at [152, 325] on div "22" at bounding box center [154, 330] width 21 height 21
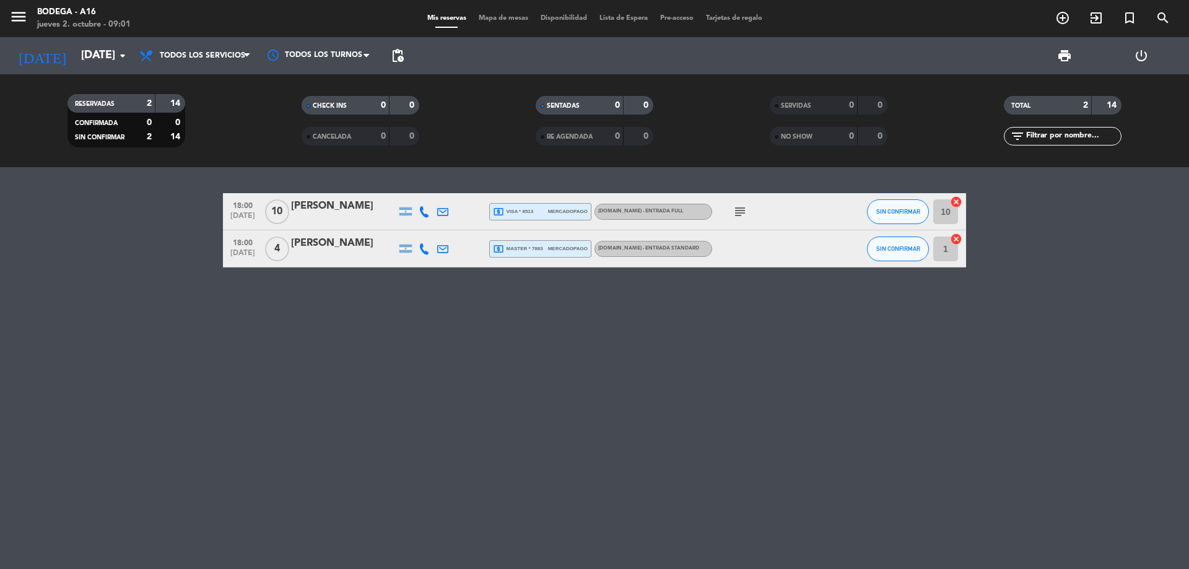
type input "[DATE]"
